Goal: Information Seeking & Learning: Learn about a topic

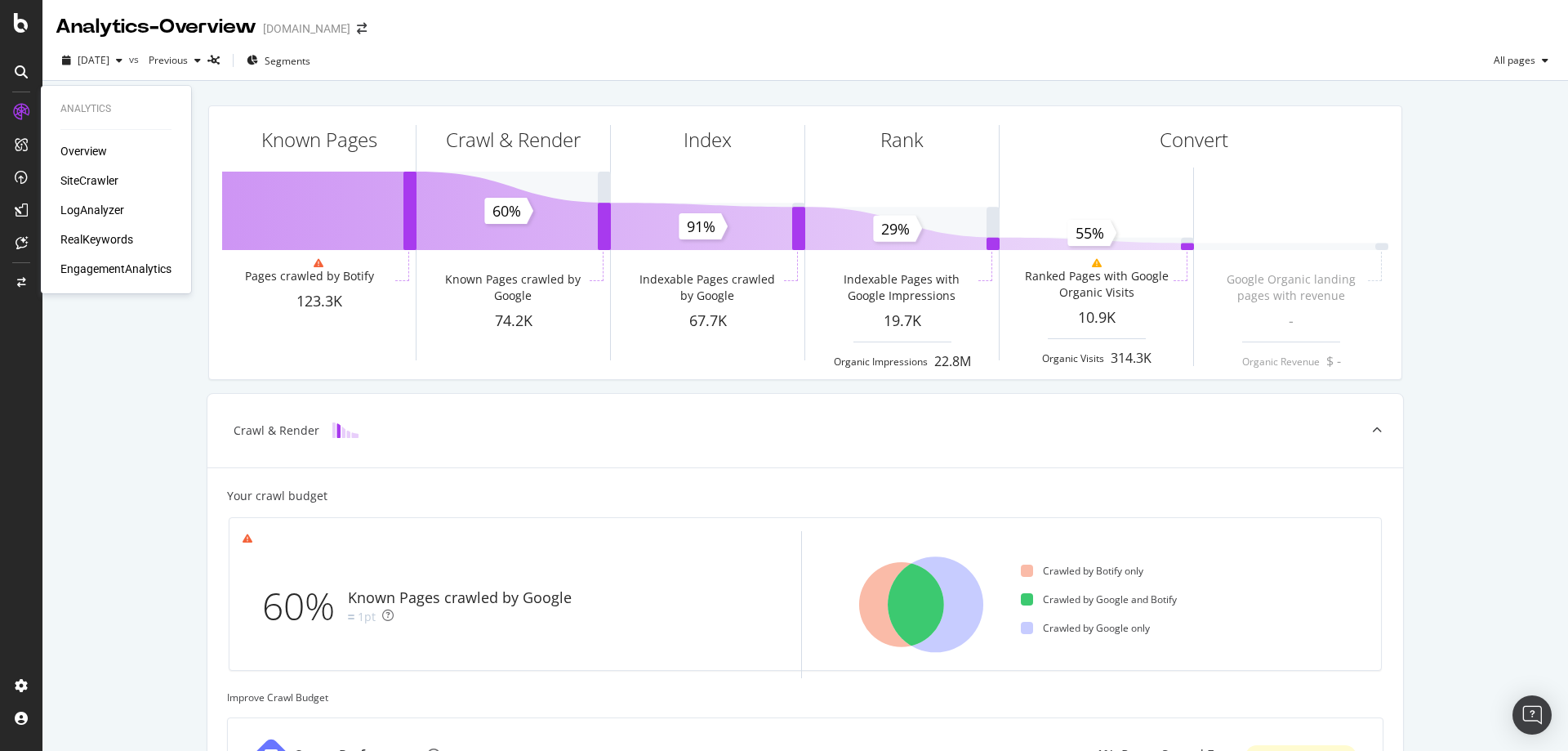
click at [78, 146] on div "Overview" at bounding box center [83, 150] width 46 height 16
click at [83, 183] on div "SiteCrawler" at bounding box center [89, 180] width 58 height 16
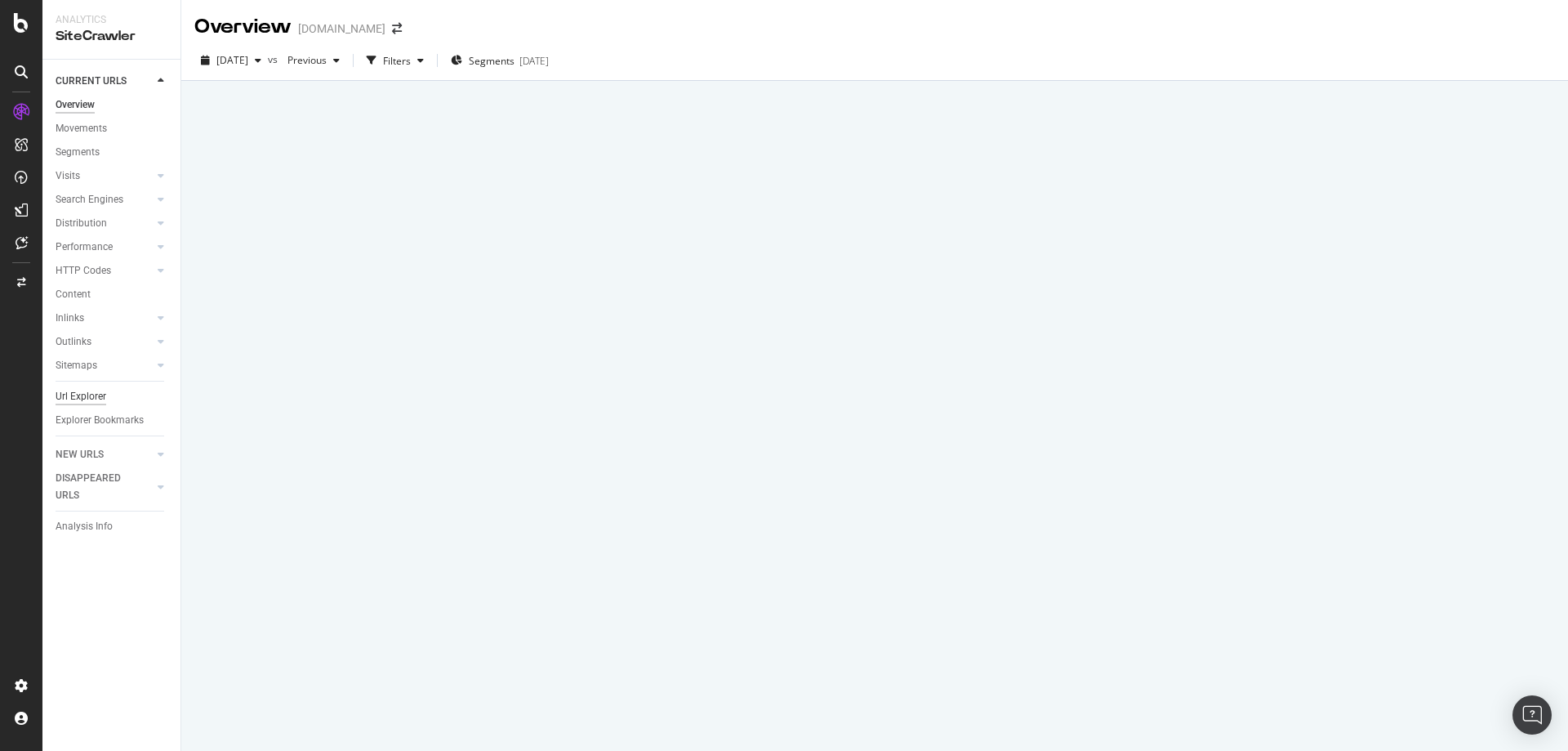
click at [84, 402] on div "Url Explorer" at bounding box center [81, 397] width 50 height 17
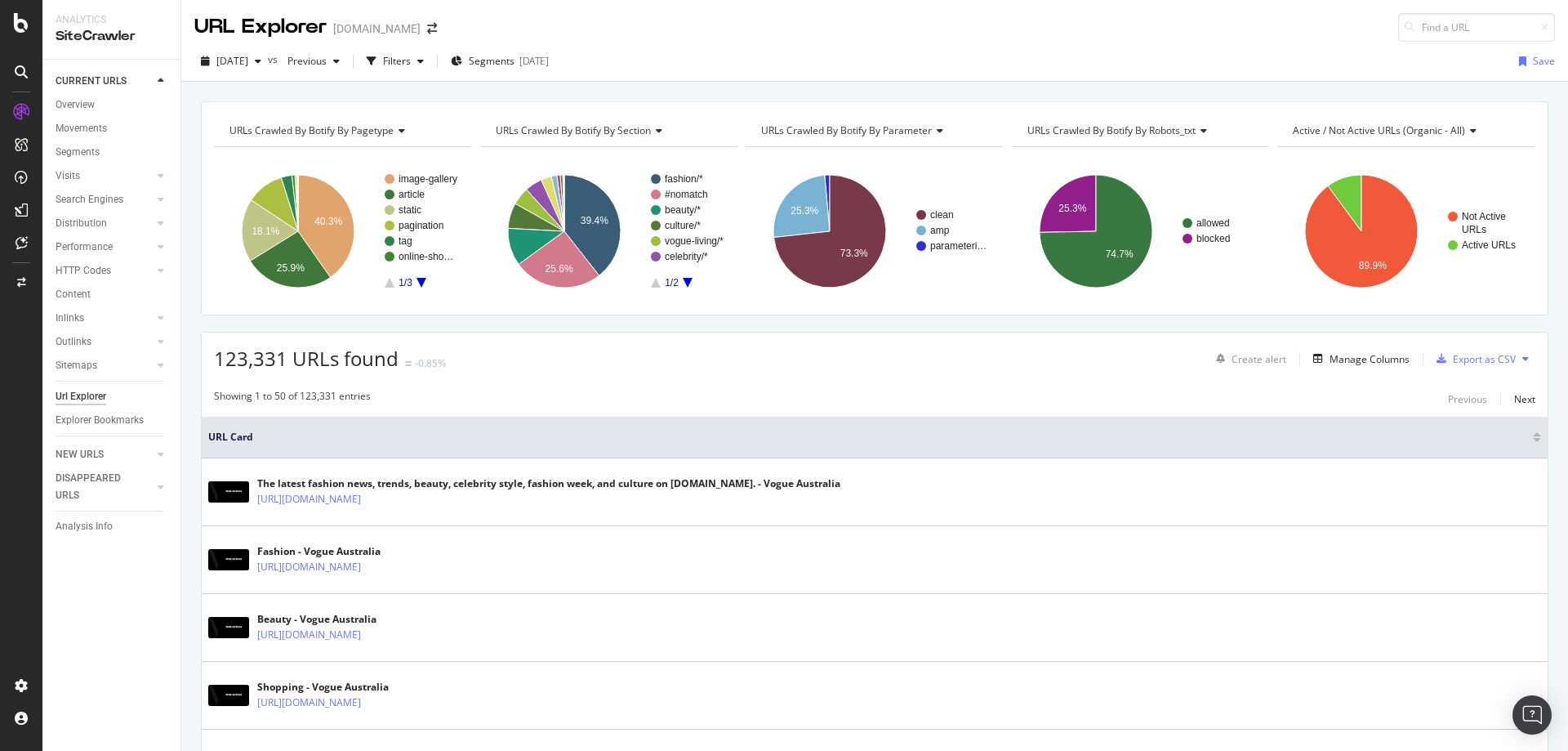
click at [423, 281] on icon "A chart." at bounding box center [422, 283] width 10 height 10
click at [681, 286] on rect "A chart." at bounding box center [687, 230] width 73 height 113
drag, startPoint x: 688, startPoint y: 285, endPoint x: 679, endPoint y: 284, distance: 9.1
click at [680, 284] on rect "A chart." at bounding box center [687, 230] width 73 height 113
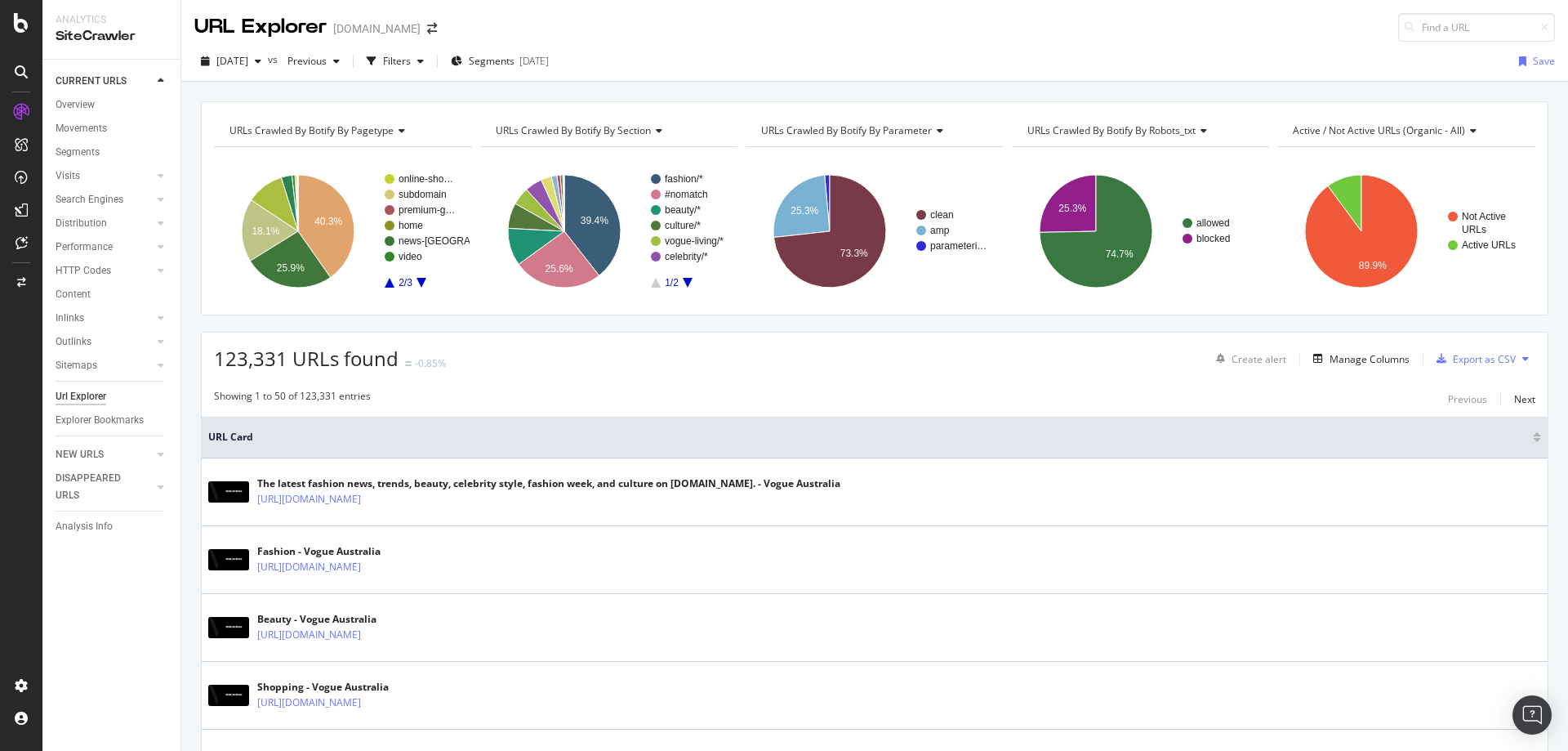
click at [683, 281] on icon "A chart." at bounding box center [688, 283] width 10 height 10
click at [1201, 128] on icon at bounding box center [1202, 131] width 12 height 10
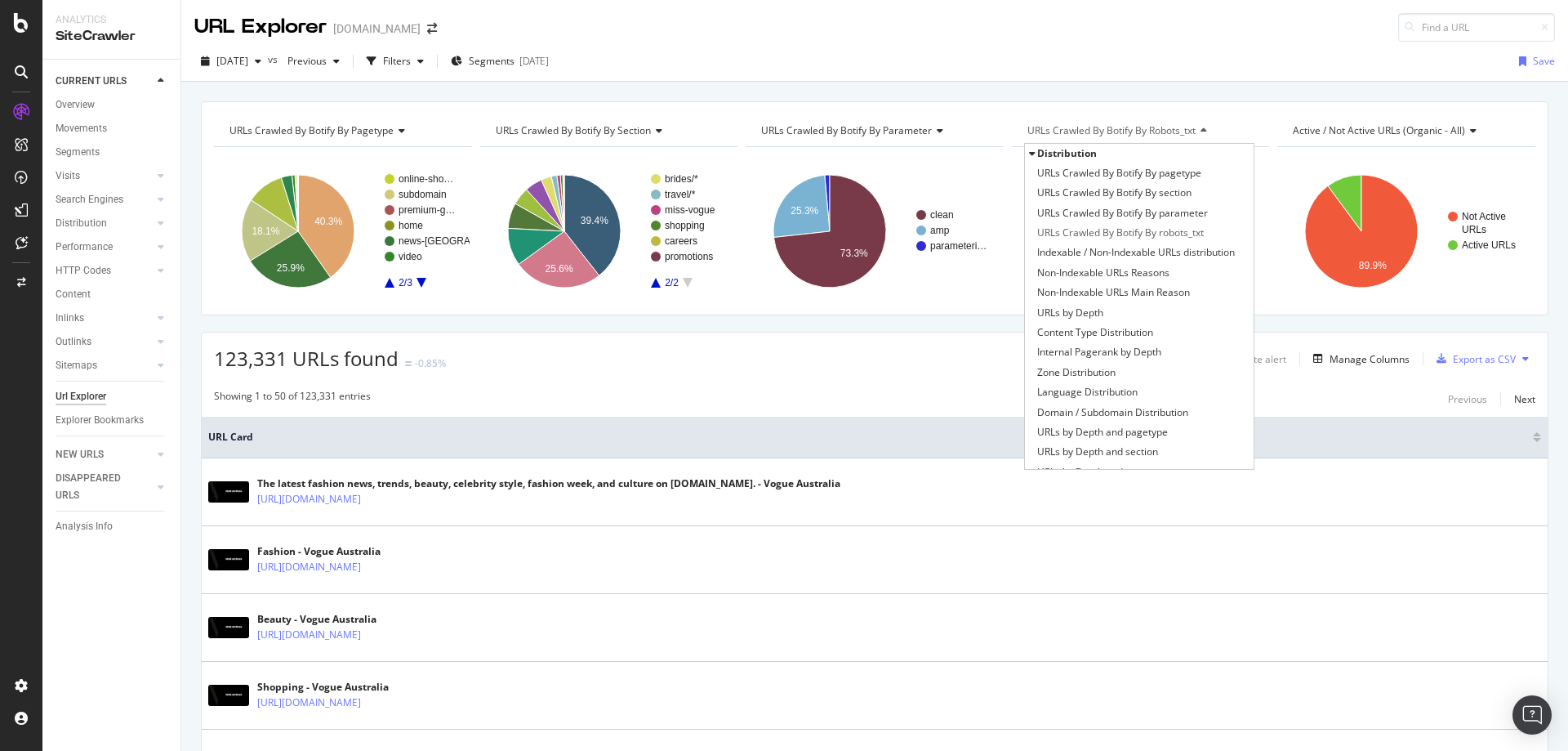
click at [926, 353] on div "123,331 URLs found -0.85% Create alert Manage Columns Export as CSV" at bounding box center [874, 353] width 1346 height 40
